Goal: Information Seeking & Learning: Understand process/instructions

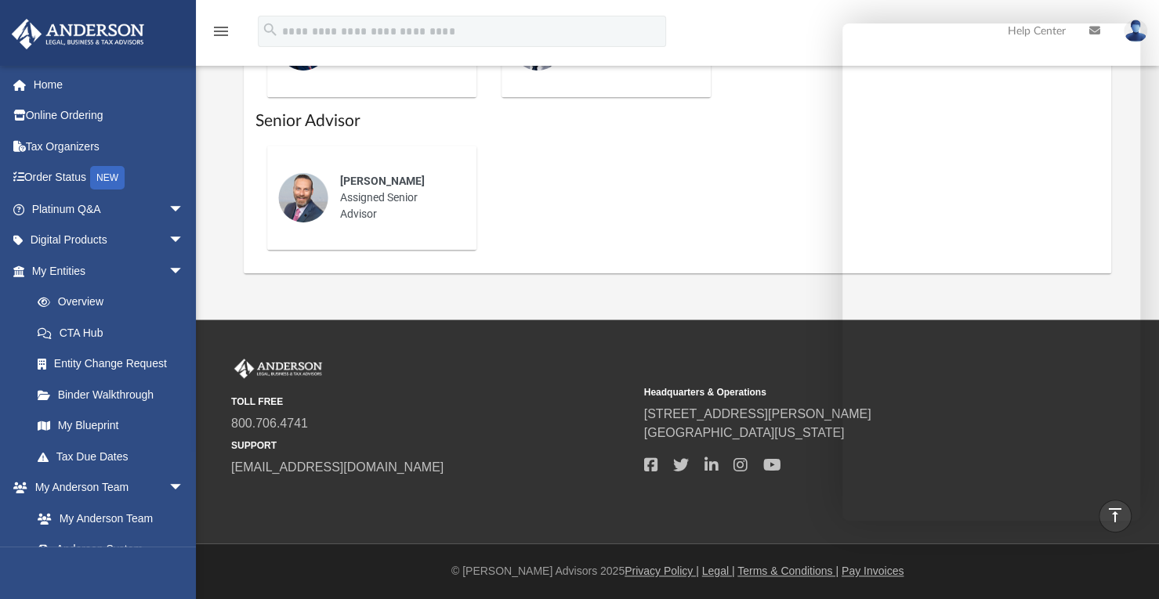
scroll to position [794, 0]
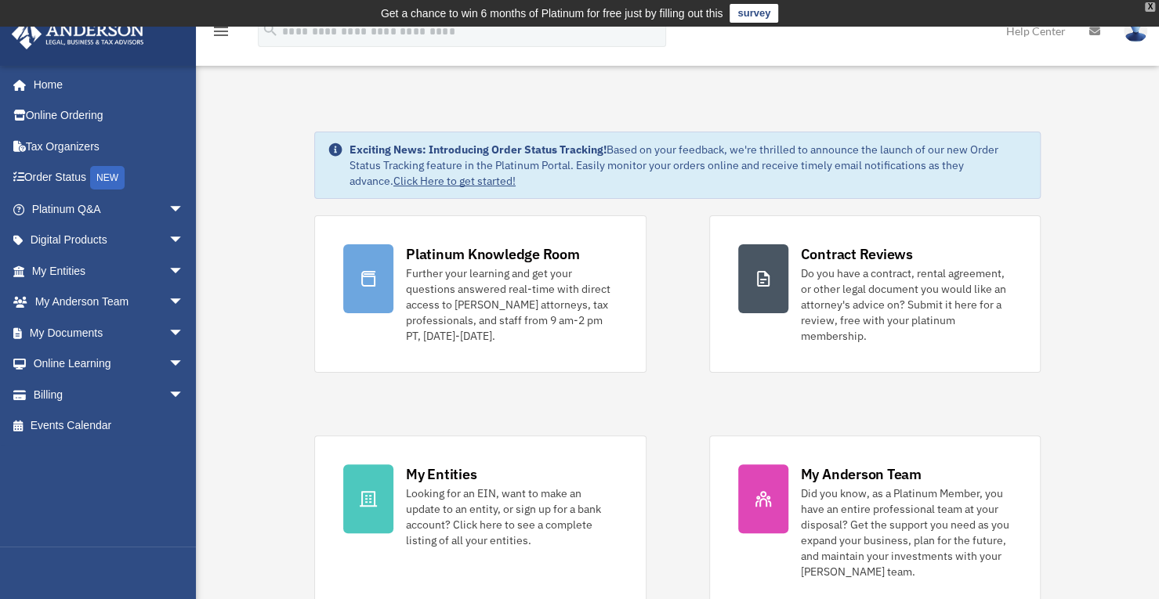
click at [1149, 5] on div "X" at bounding box center [1150, 6] width 10 height 9
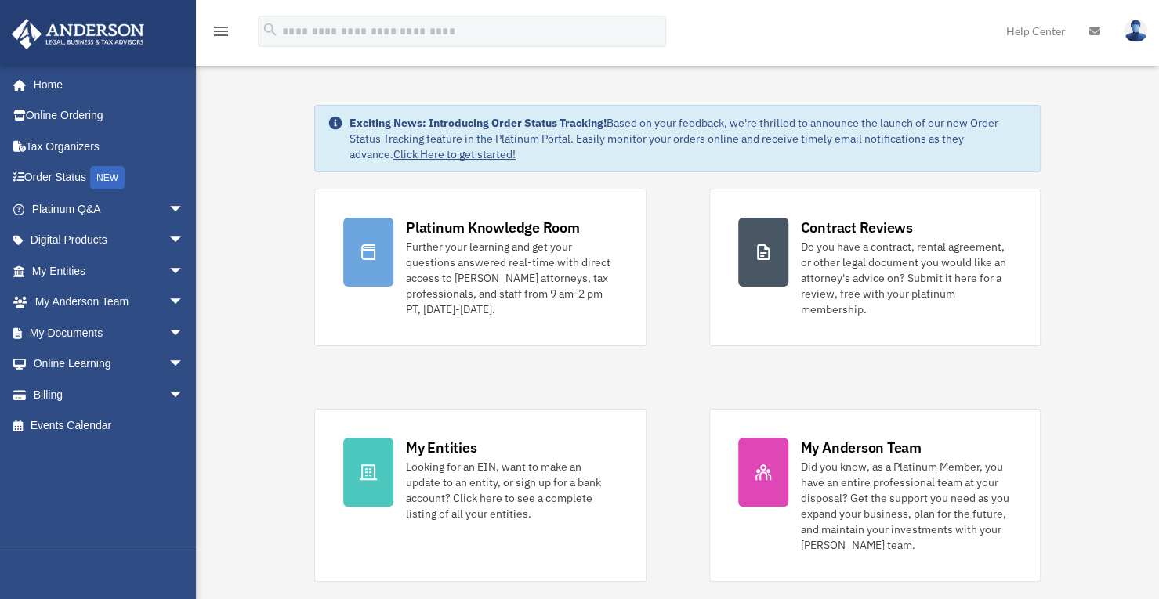
click at [1050, 34] on link "Help Center" at bounding box center [1035, 31] width 83 height 62
